Goal: Information Seeking & Learning: Learn about a topic

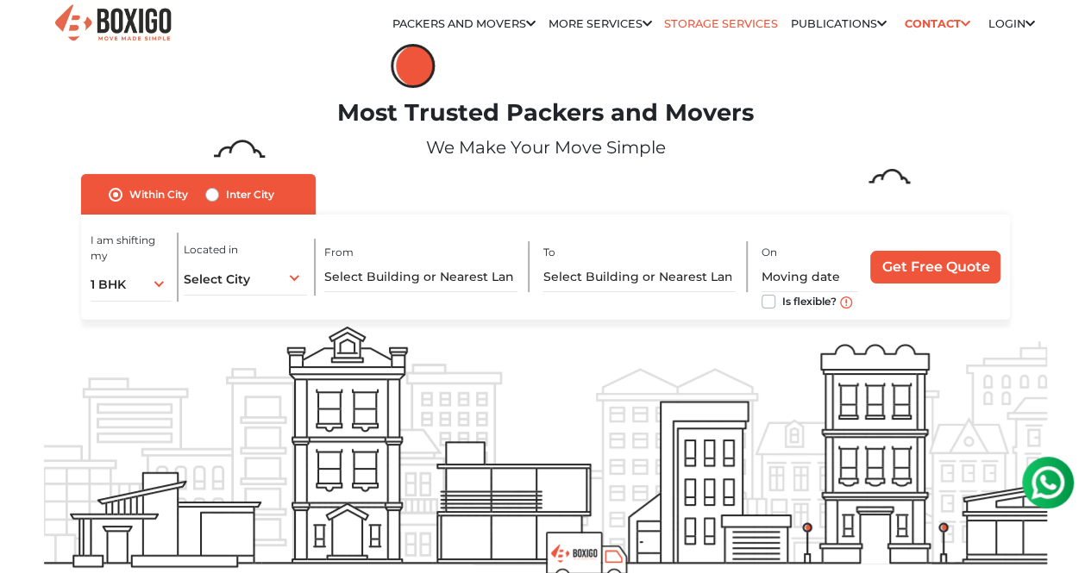
click at [712, 23] on link "Storage Services" at bounding box center [721, 23] width 114 height 13
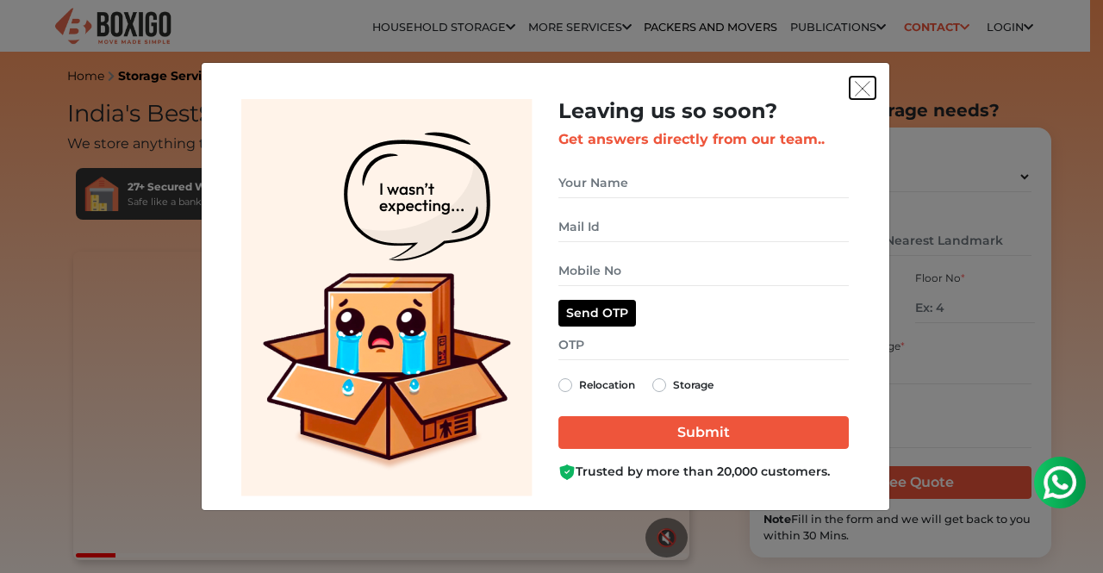
click at [860, 93] on img "get free quote dialog" at bounding box center [863, 89] width 16 height 16
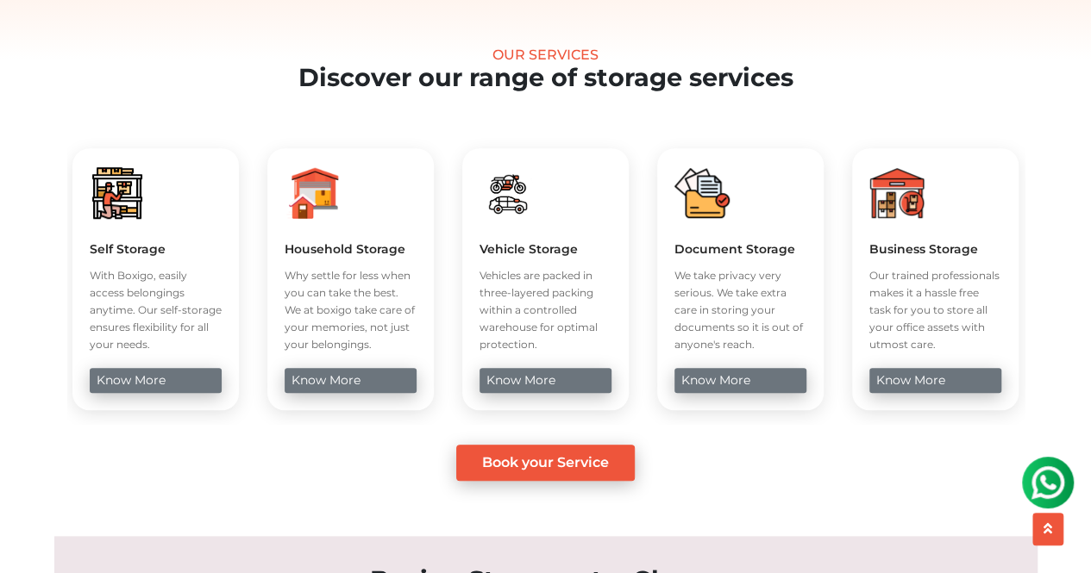
scroll to position [603, 0]
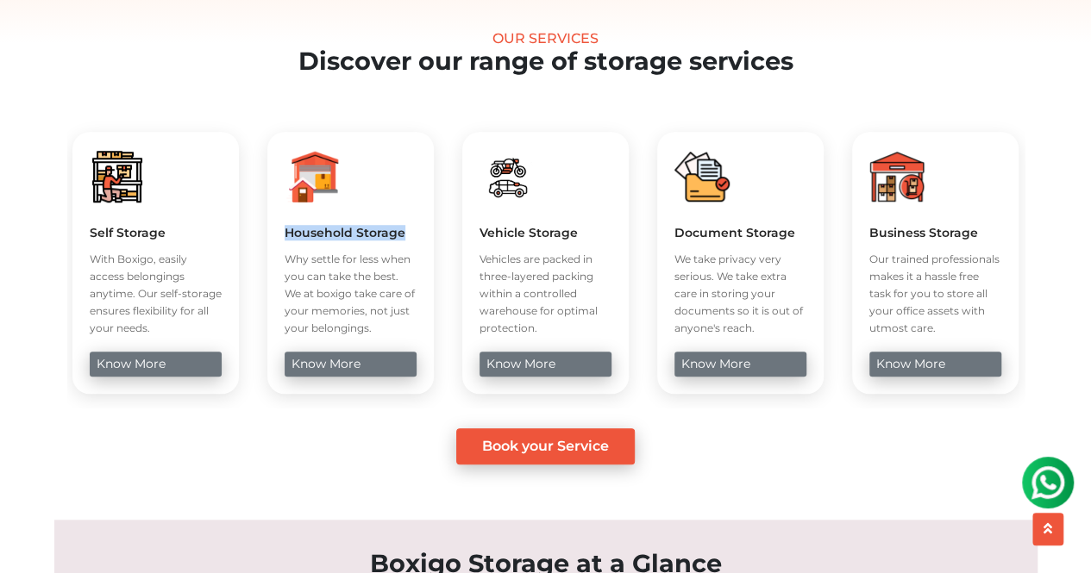
drag, startPoint x: 284, startPoint y: 270, endPoint x: 400, endPoint y: 270, distance: 115.5
click at [400, 241] on h5 "Household Storage" at bounding box center [350, 233] width 132 height 16
copy h5 "Household Storage"
drag, startPoint x: 284, startPoint y: 327, endPoint x: 397, endPoint y: 361, distance: 117.3
click at [397, 337] on p "Why settle for less when you can take the best. We at boxigo take care of your …" at bounding box center [350, 294] width 132 height 86
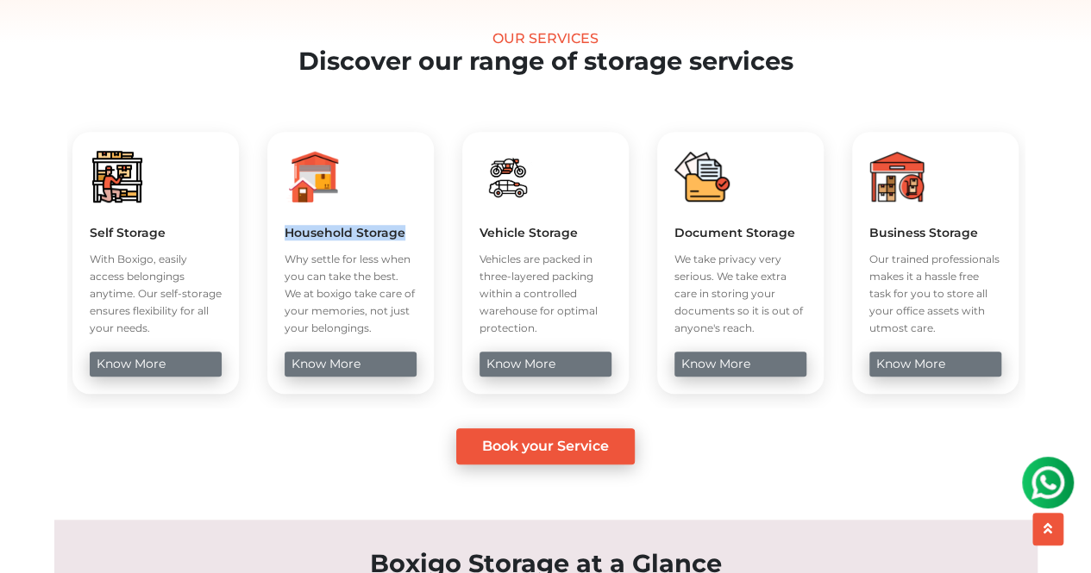
copy p "We at boxigo take care of your memories, not just your belongings."
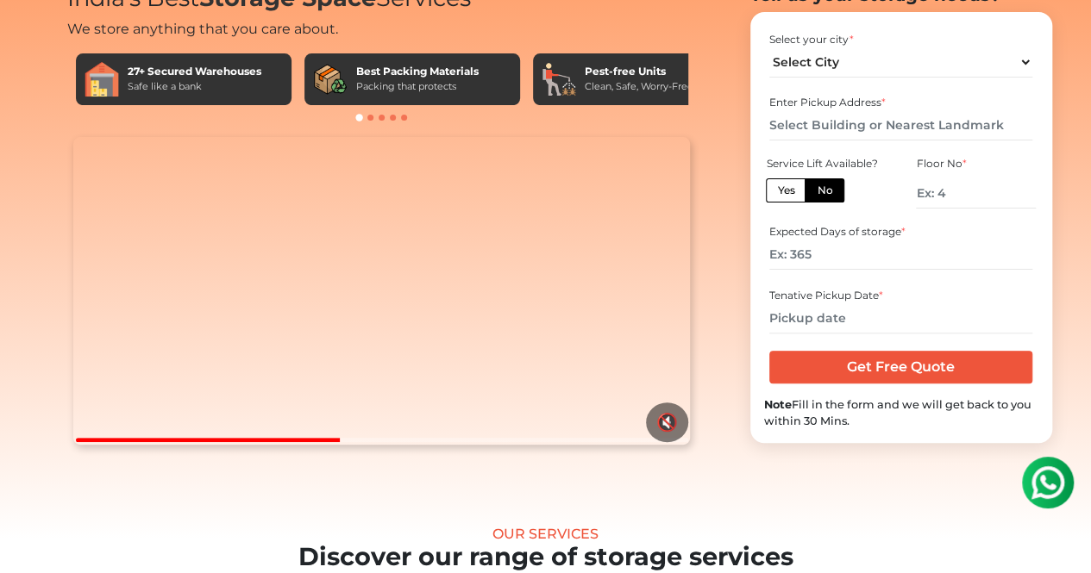
scroll to position [0, 0]
